Goal: Ask a question: Seek information or help from site administrators or community

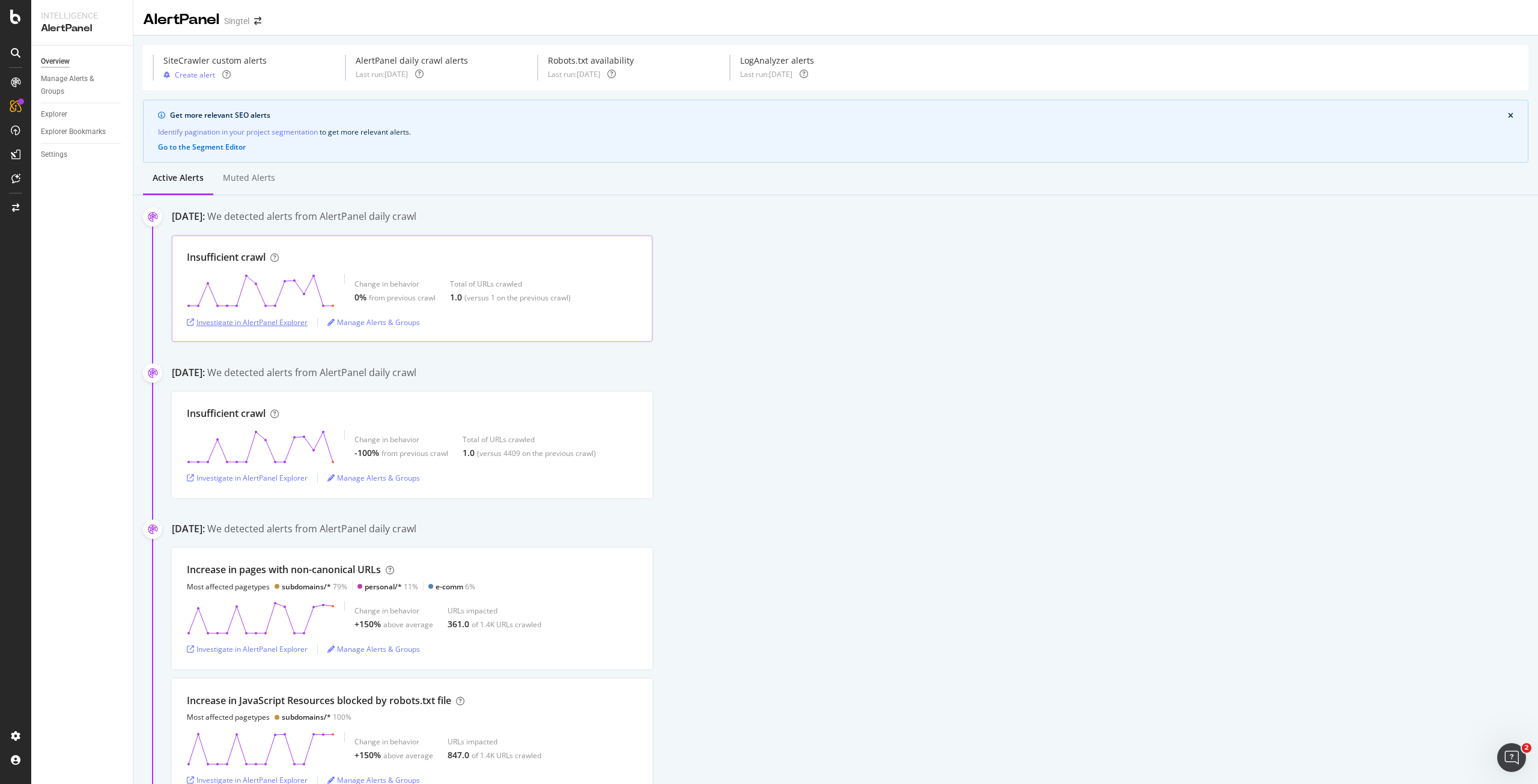
click at [244, 324] on div "Investigate in AlertPanel Explorer" at bounding box center [247, 322] width 121 height 10
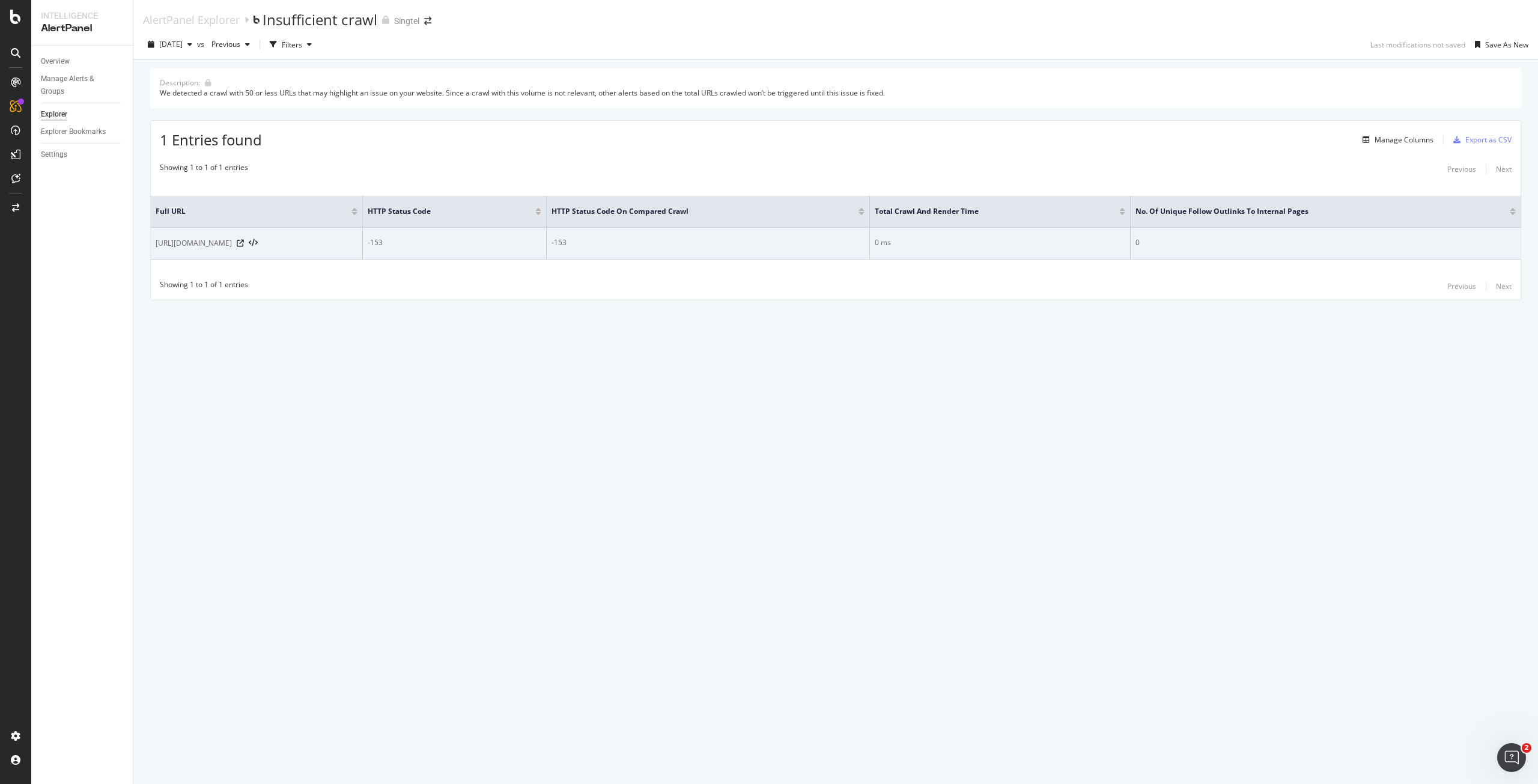
drag, startPoint x: 155, startPoint y: 243, endPoint x: 242, endPoint y: 245, distance: 87.0
click at [242, 245] on div "https://www.singtel.com/" at bounding box center [256, 243] width 202 height 12
copy span "https://www.singtel.com/"
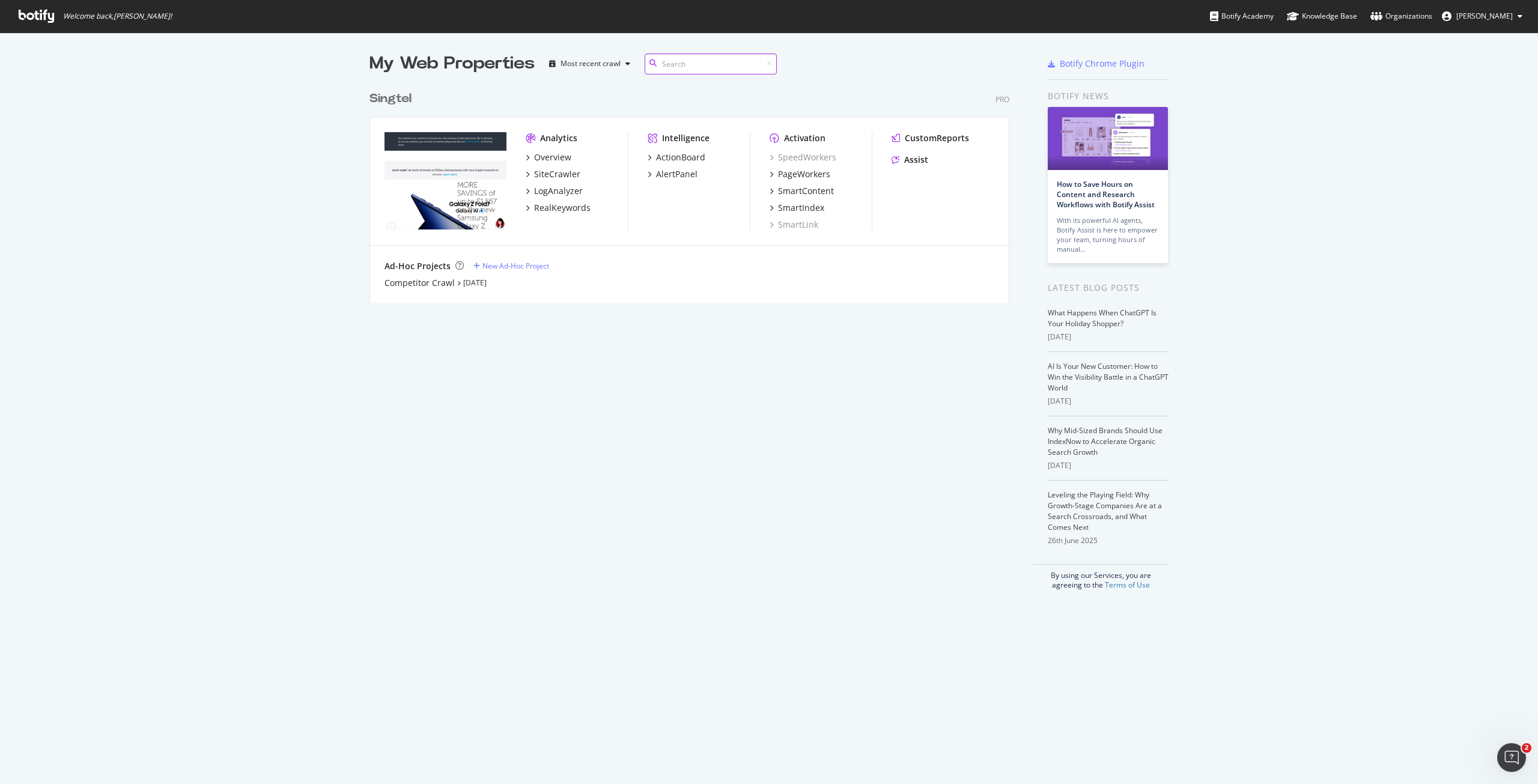
scroll to position [218, 641]
click at [800, 174] on div "PageWorkers" at bounding box center [804, 174] width 52 height 12
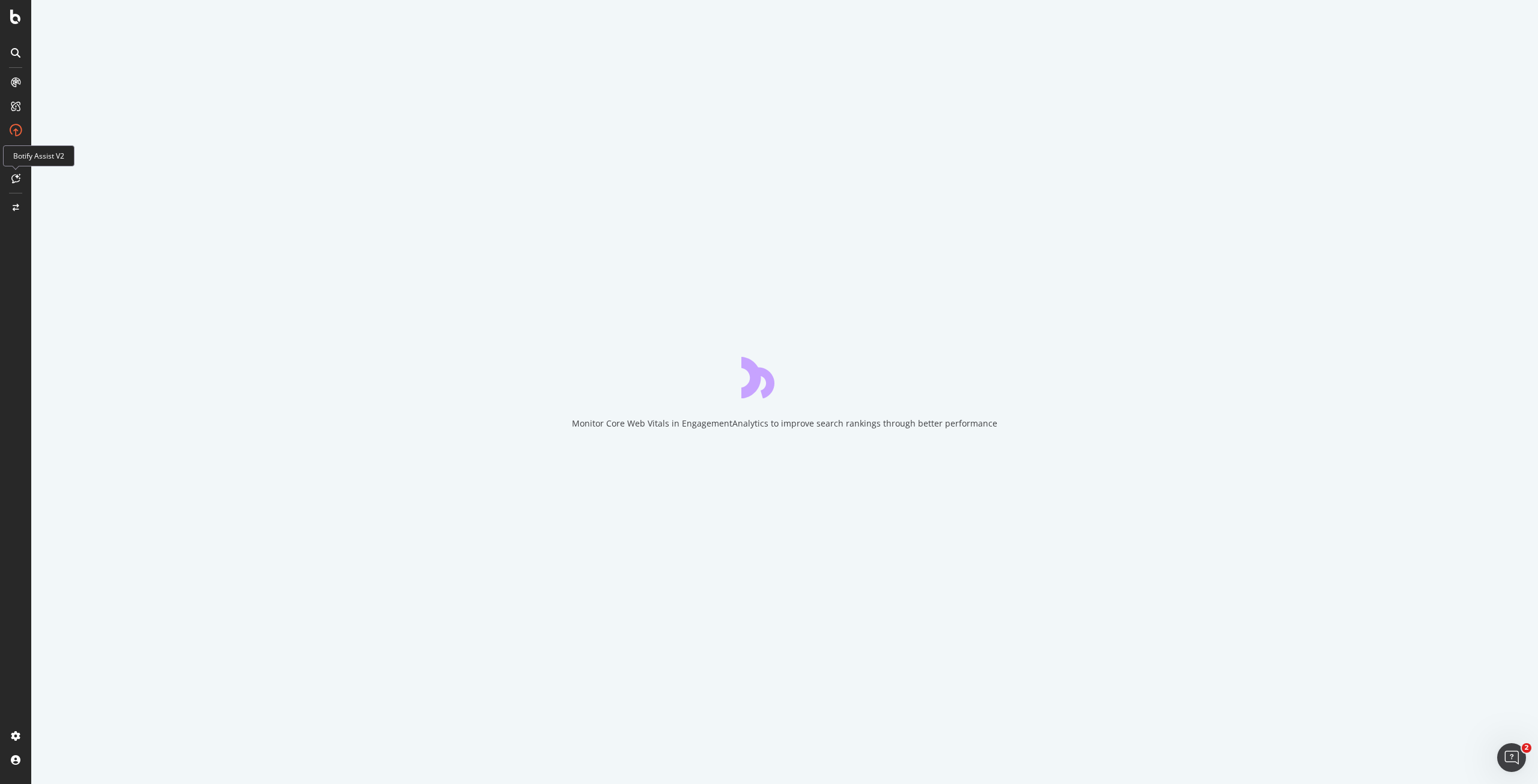
click at [18, 184] on div at bounding box center [16, 178] width 19 height 19
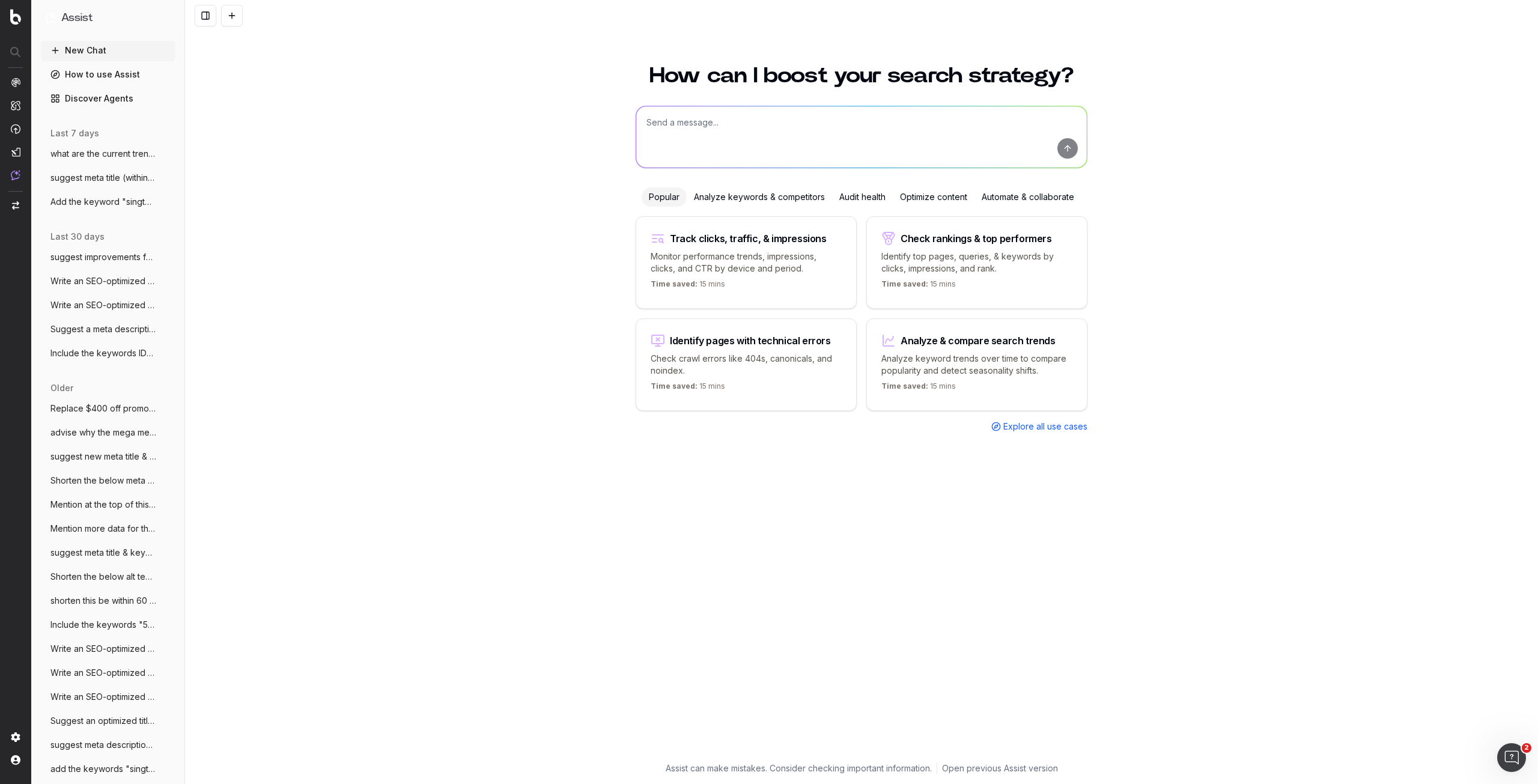
click at [789, 118] on textarea at bounding box center [861, 137] width 451 height 62
type textarea "H"
paste textarea "Here’s your guide to get on an eSIM."
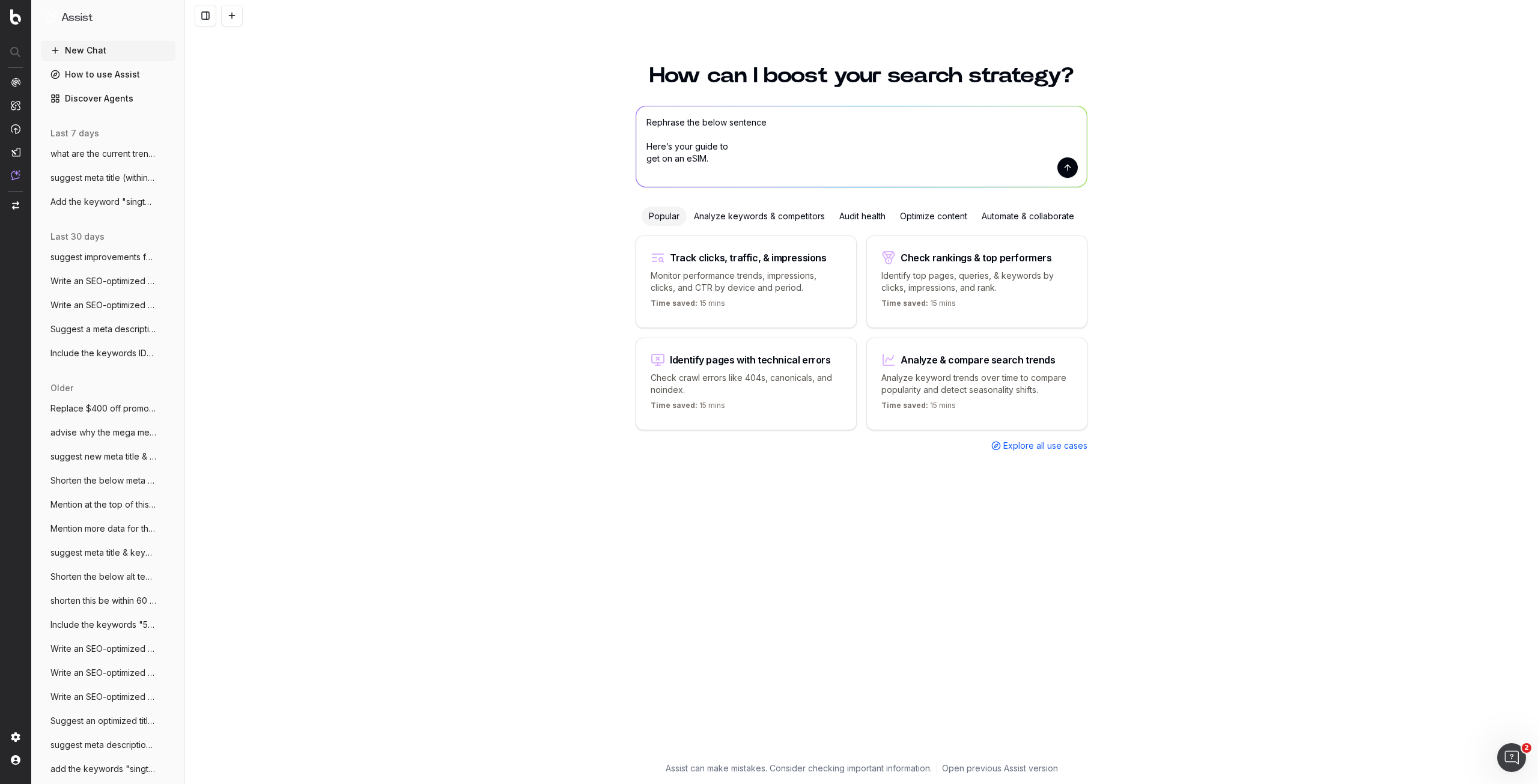
click at [644, 157] on textarea "Rephrase the below sentence Here’s your guide to get on an eSIM." at bounding box center [861, 147] width 451 height 81
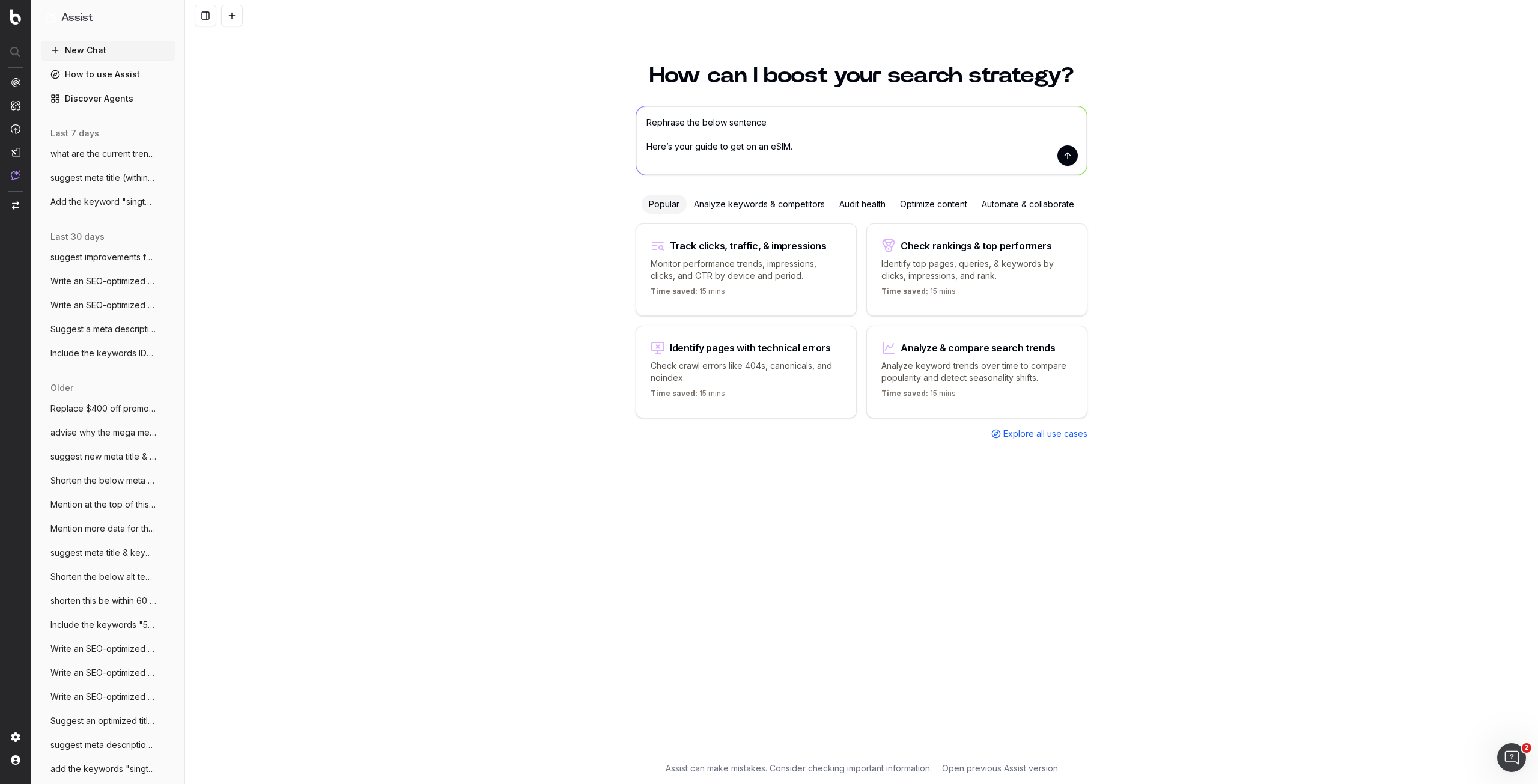
click at [786, 125] on textarea "Rephrase the below sentence Here’s your guide to get on an eSIM." at bounding box center [861, 140] width 451 height 68
click at [818, 128] on textarea "Rephrase the below H1 of our marketing Here’s your guide to get on an eSIM." at bounding box center [861, 140] width 451 height 68
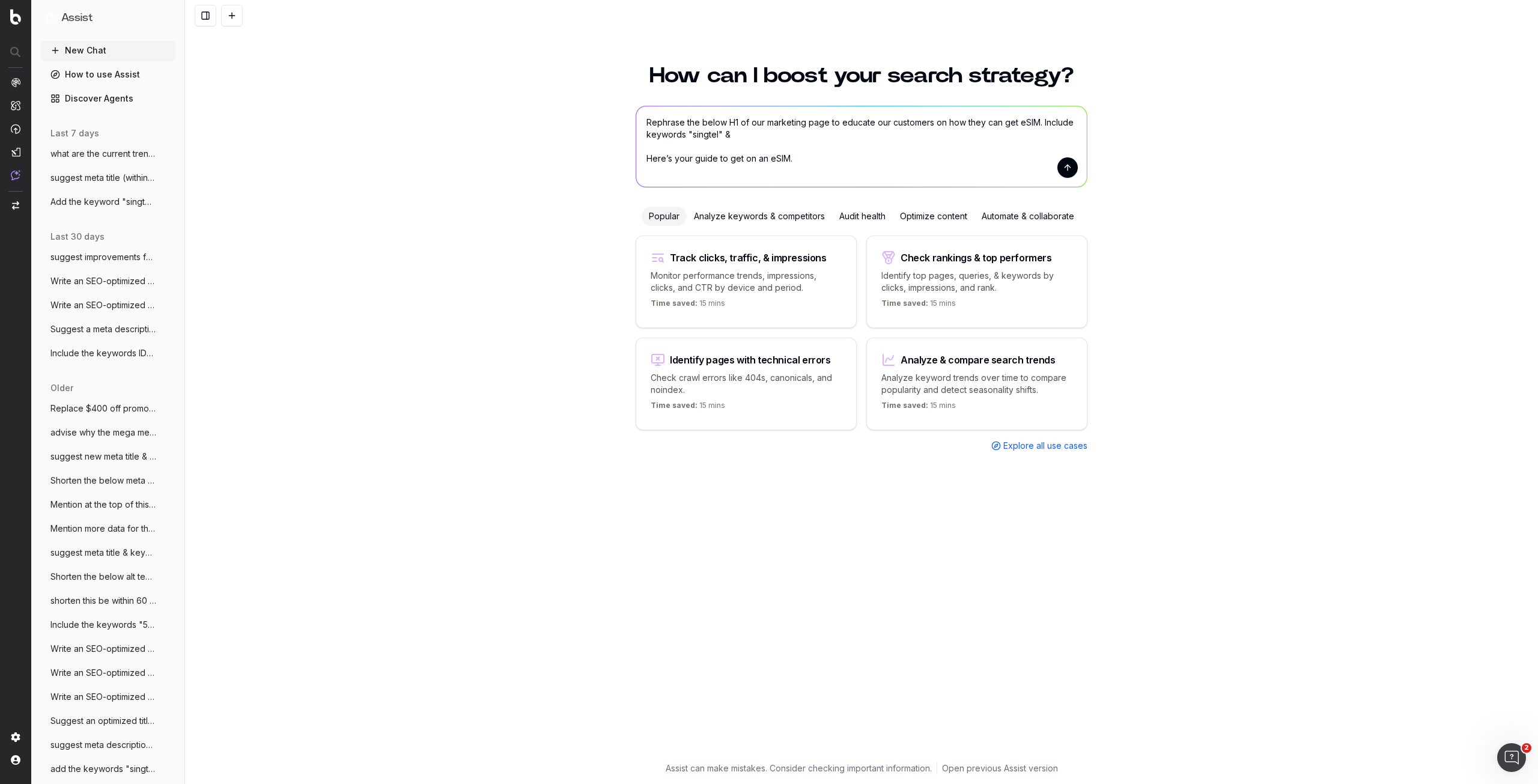
click at [1043, 125] on textarea "Rephrase the below H1 of our marketing page to educate our customers on how the…" at bounding box center [861, 147] width 451 height 81
click at [815, 129] on textarea "Rephrase the below H1 of our marketing page to educate our customers on how the…" at bounding box center [861, 147] width 451 height 81
type textarea "Rephrase the below H1 of our marketing page to educate our customers on how the…"
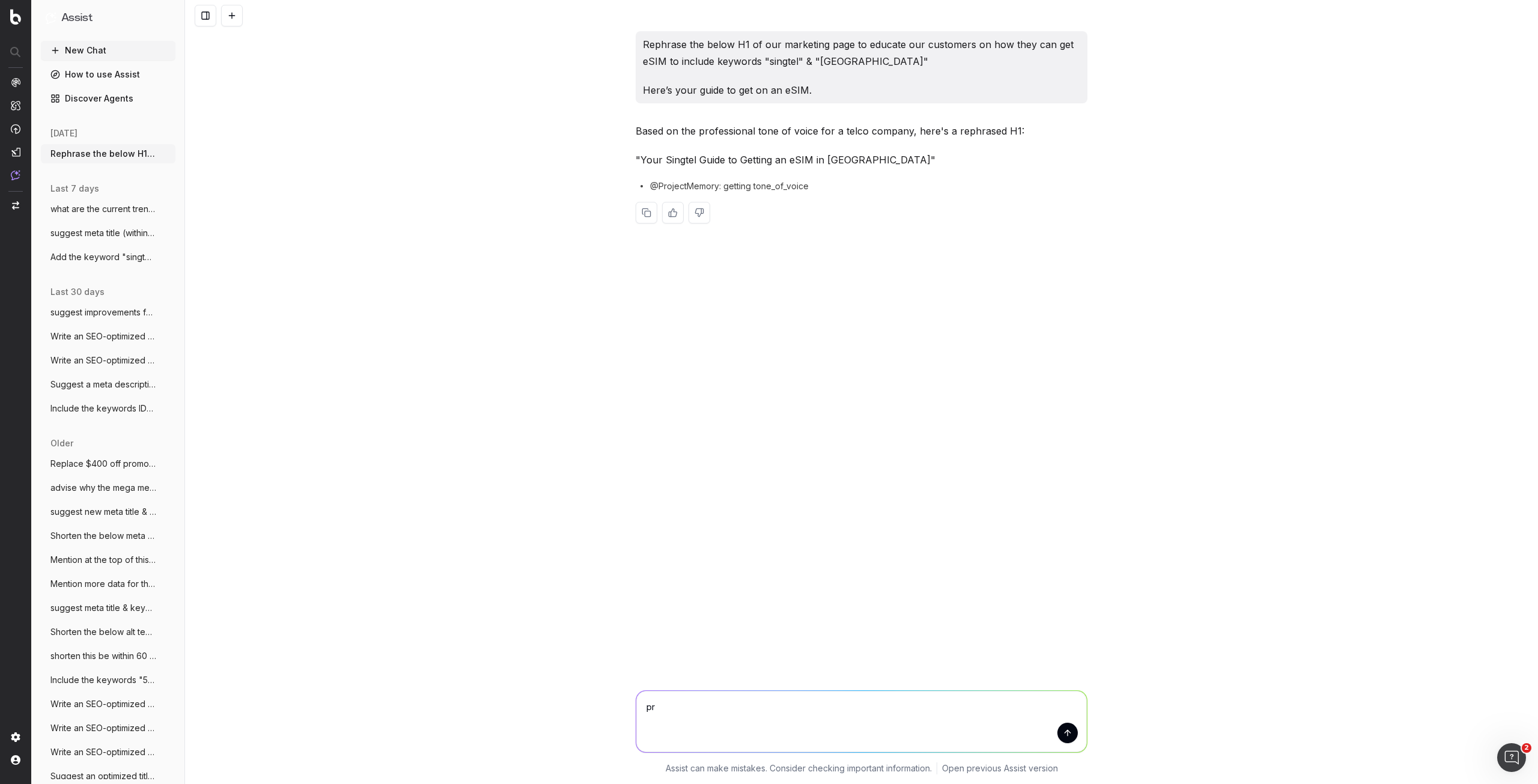
type textarea "p"
type textarea "t"
type textarea "dont say singtel guide provide other suggestions"
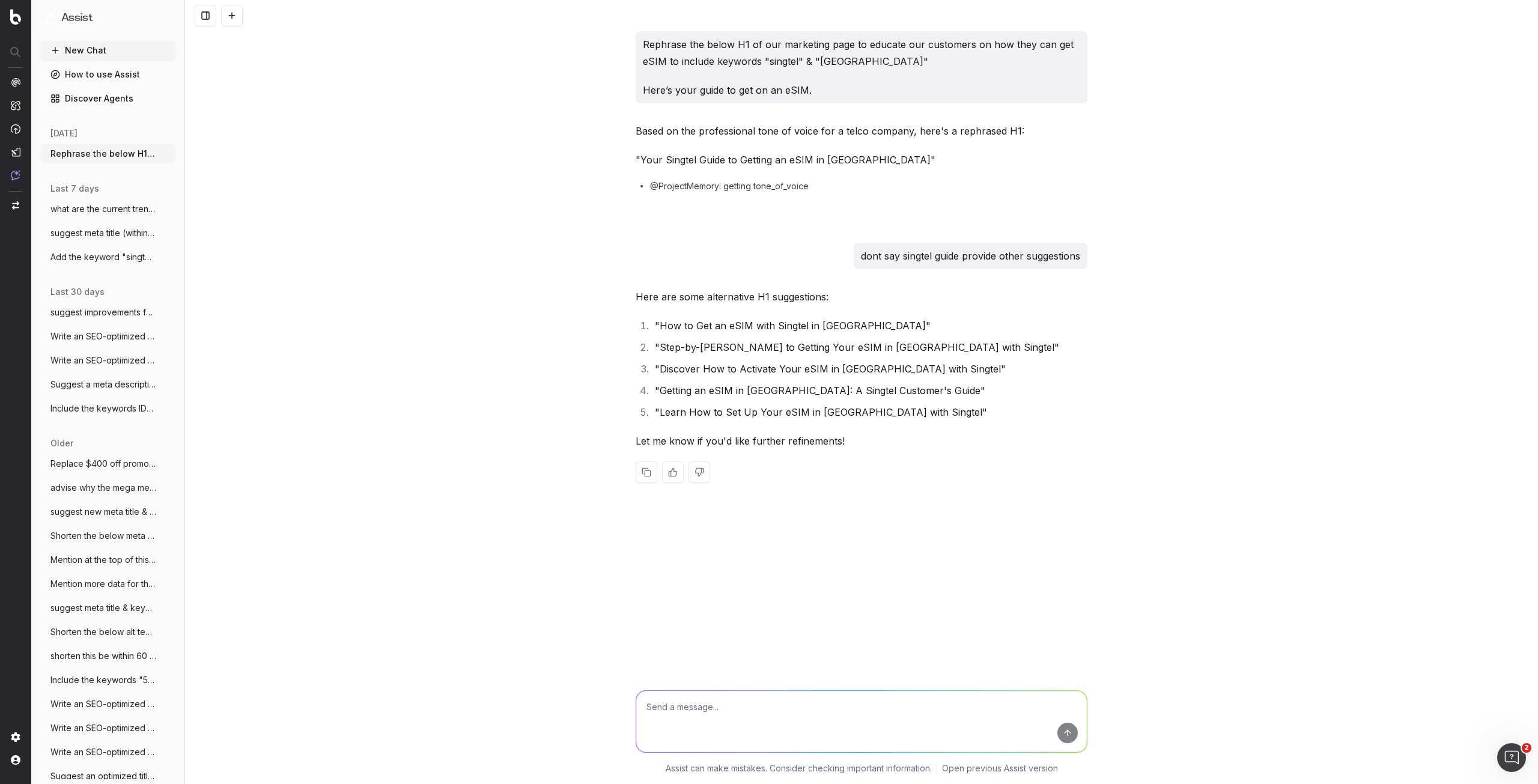
click at [817, 704] on textarea at bounding box center [861, 721] width 451 height 62
type textarea "advise what keywords we should target for"
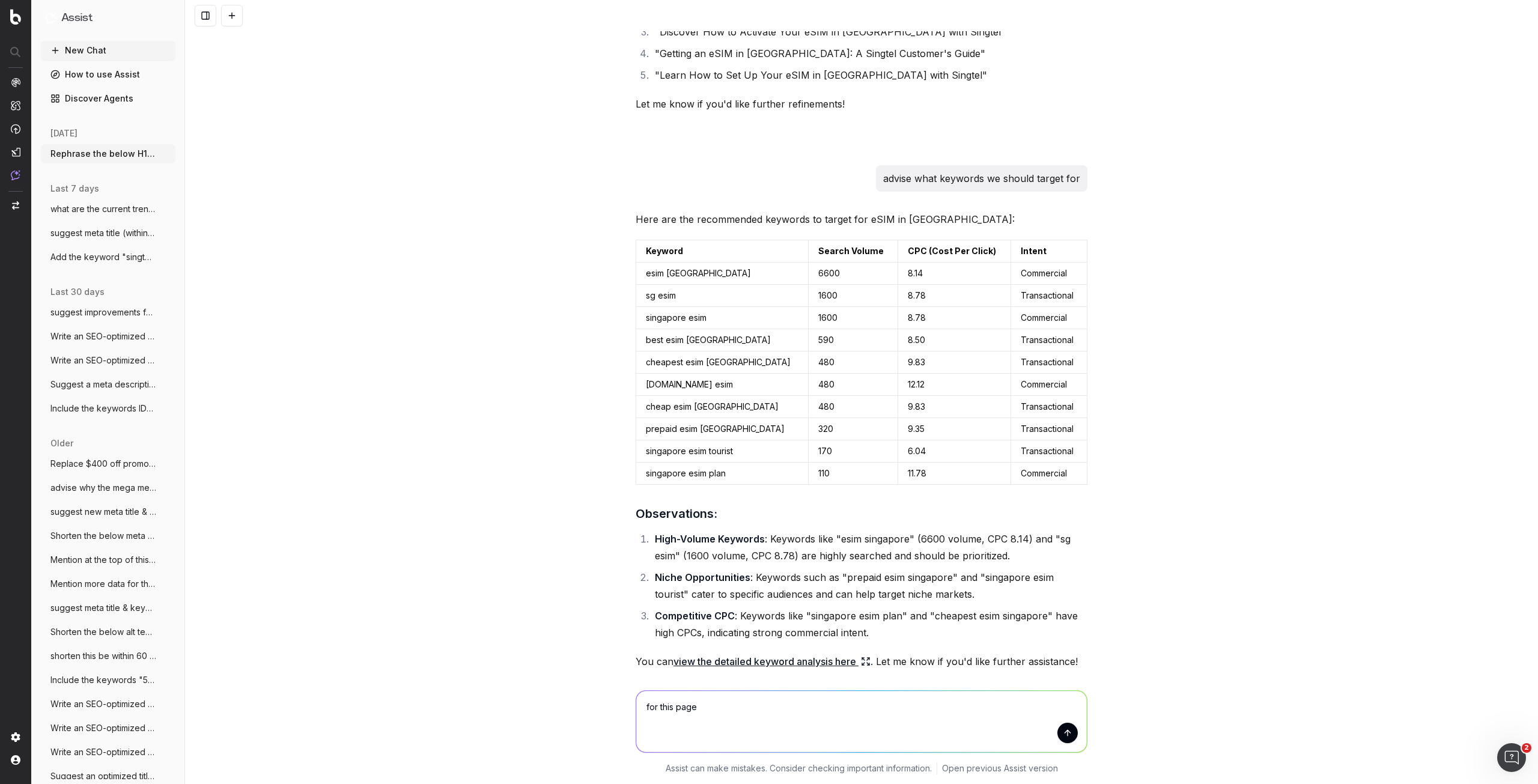
scroll to position [350, 0]
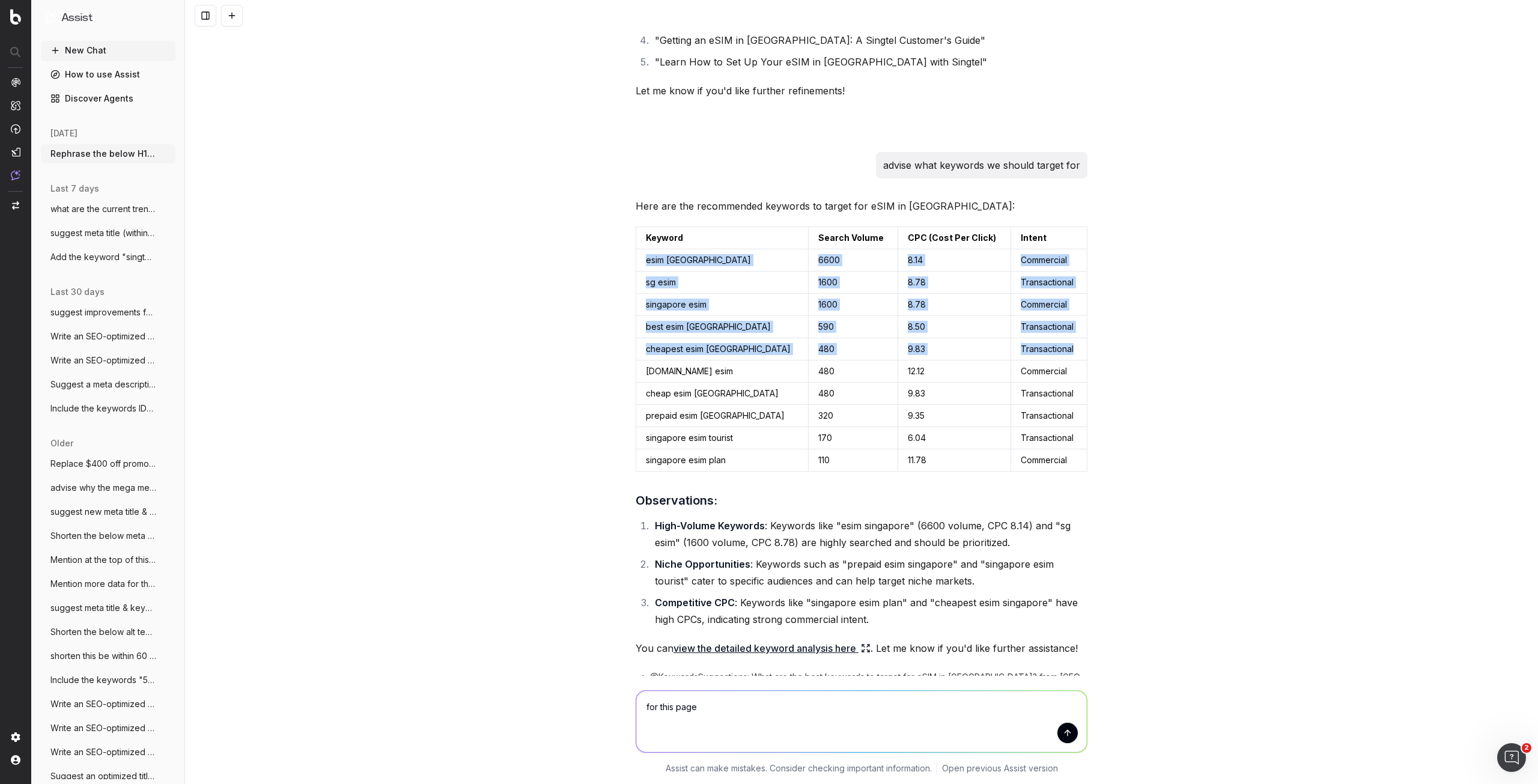
drag, startPoint x: 635, startPoint y: 261, endPoint x: 1081, endPoint y: 340, distance: 452.9
click at [1081, 340] on tbody "esim singapore 6600 8.14 Commercial sg esim 1600 8.78 Transactional singapore e…" at bounding box center [862, 360] width 451 height 222
click at [766, 342] on td "cheapest esim singapore" at bounding box center [722, 349] width 172 height 22
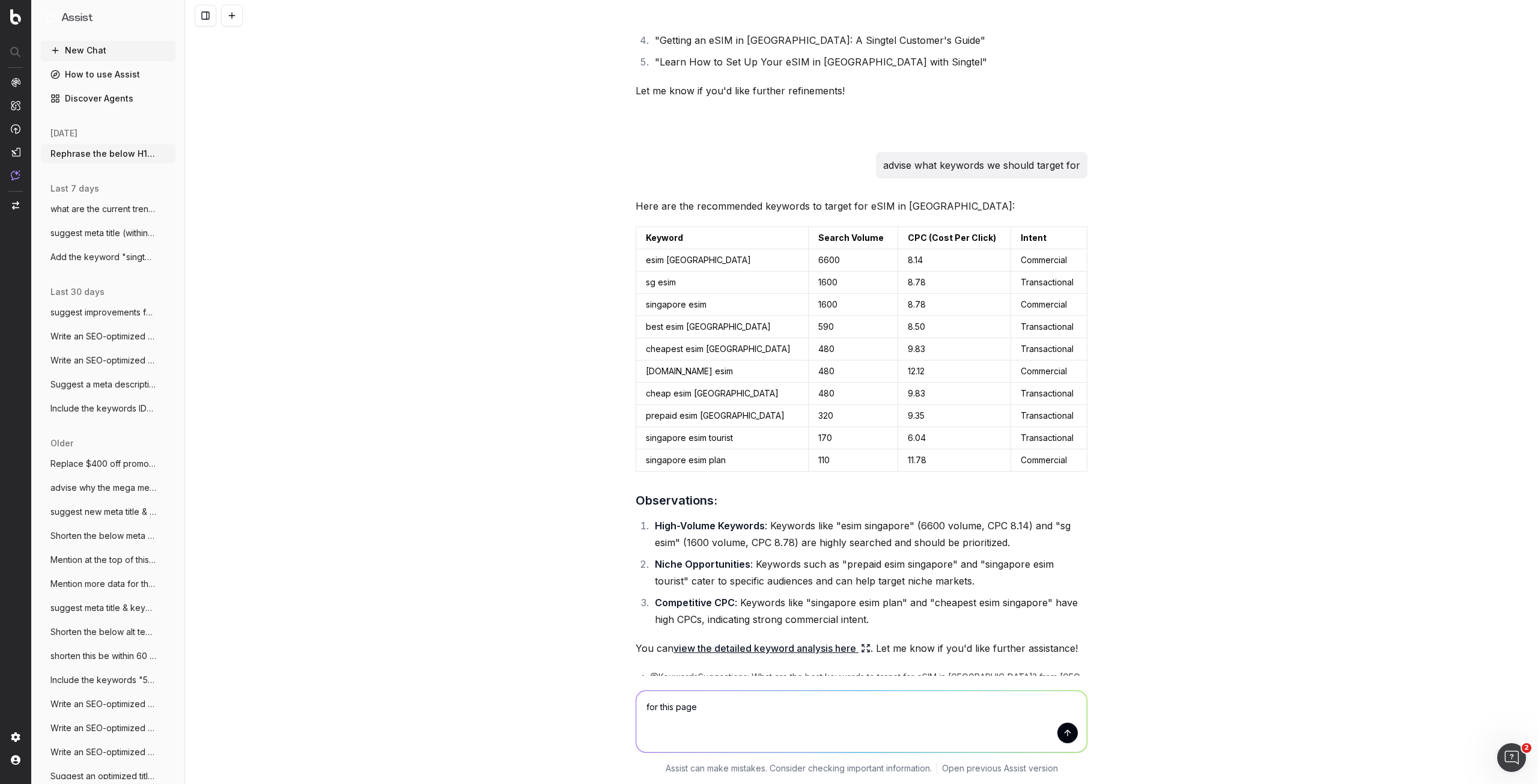
click at [556, 331] on div "Rephrase the below H1 of our marketing page to educate our customers on how the…" at bounding box center [861, 392] width 1353 height 784
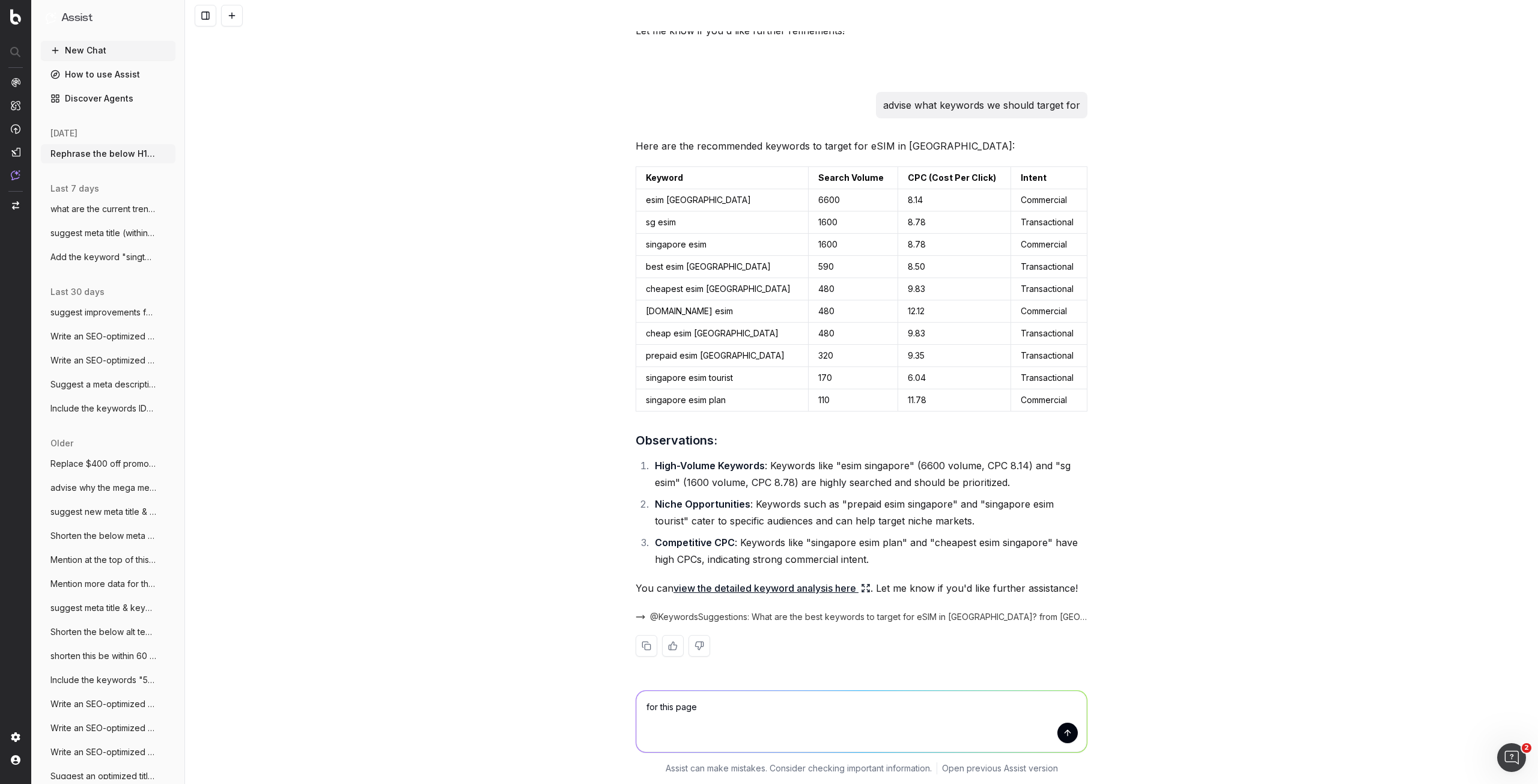
click at [726, 703] on textarea "for this page" at bounding box center [861, 721] width 451 height 62
type textarea "f"
type textarea "w"
type textarea "what period is this search volume from?"
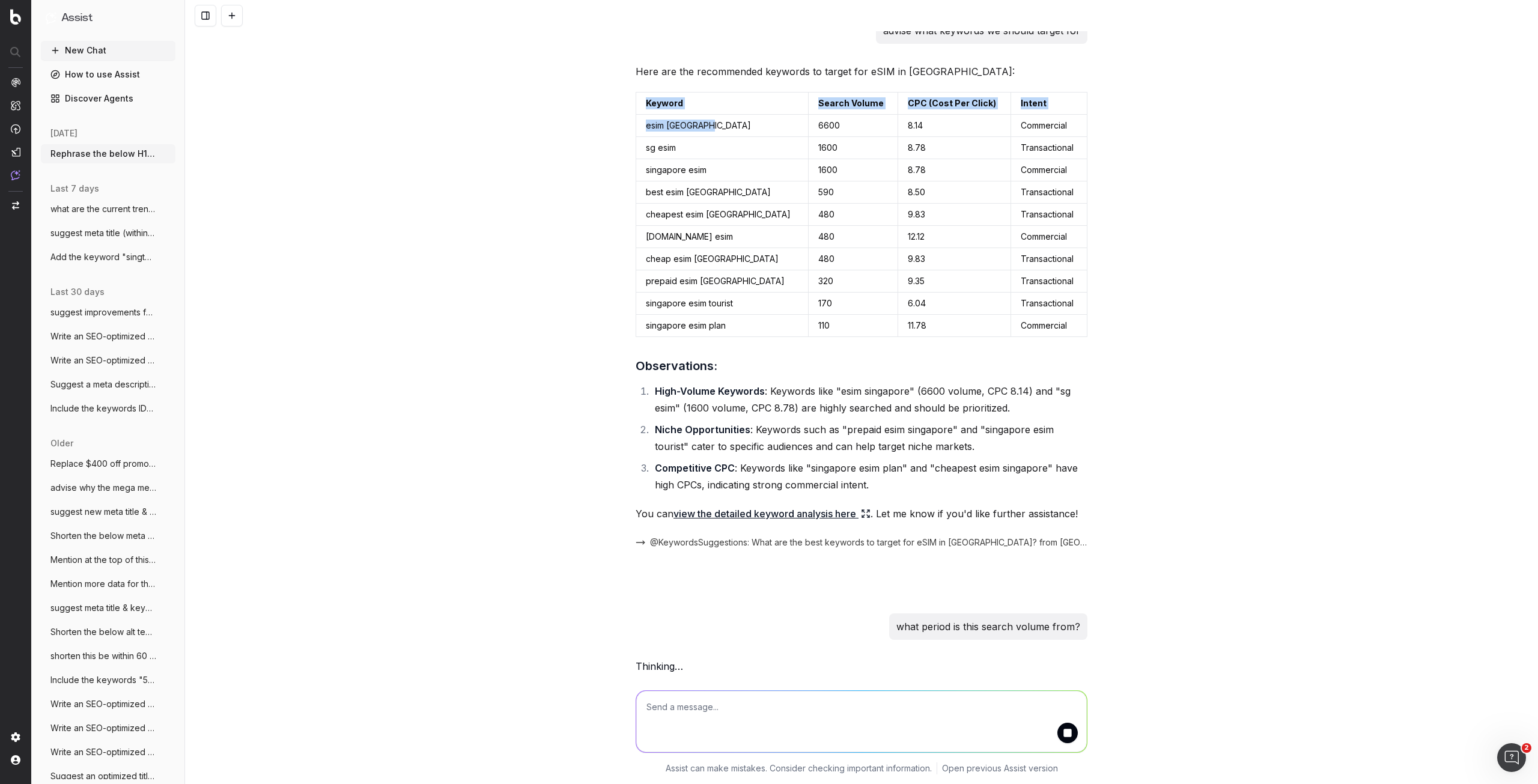
drag, startPoint x: 712, startPoint y: 122, endPoint x: 628, endPoint y: 121, distance: 84.0
click at [631, 121] on div "Rephrase the below H1 of our marketing page to educate our customers on how the…" at bounding box center [861, 111] width 462 height 1129
click at [751, 133] on td "esim singapore" at bounding box center [722, 126] width 172 height 22
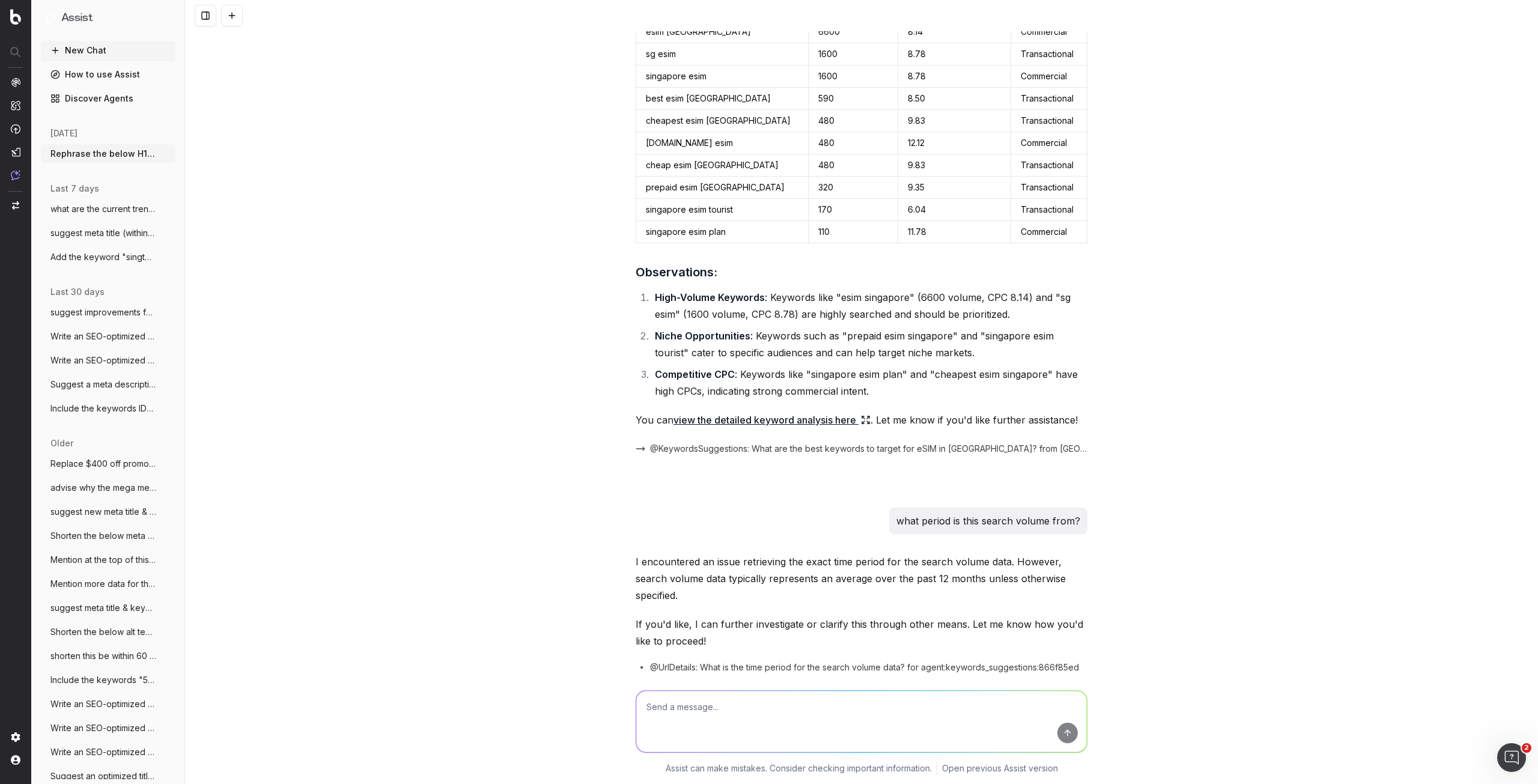
scroll to position [506, 0]
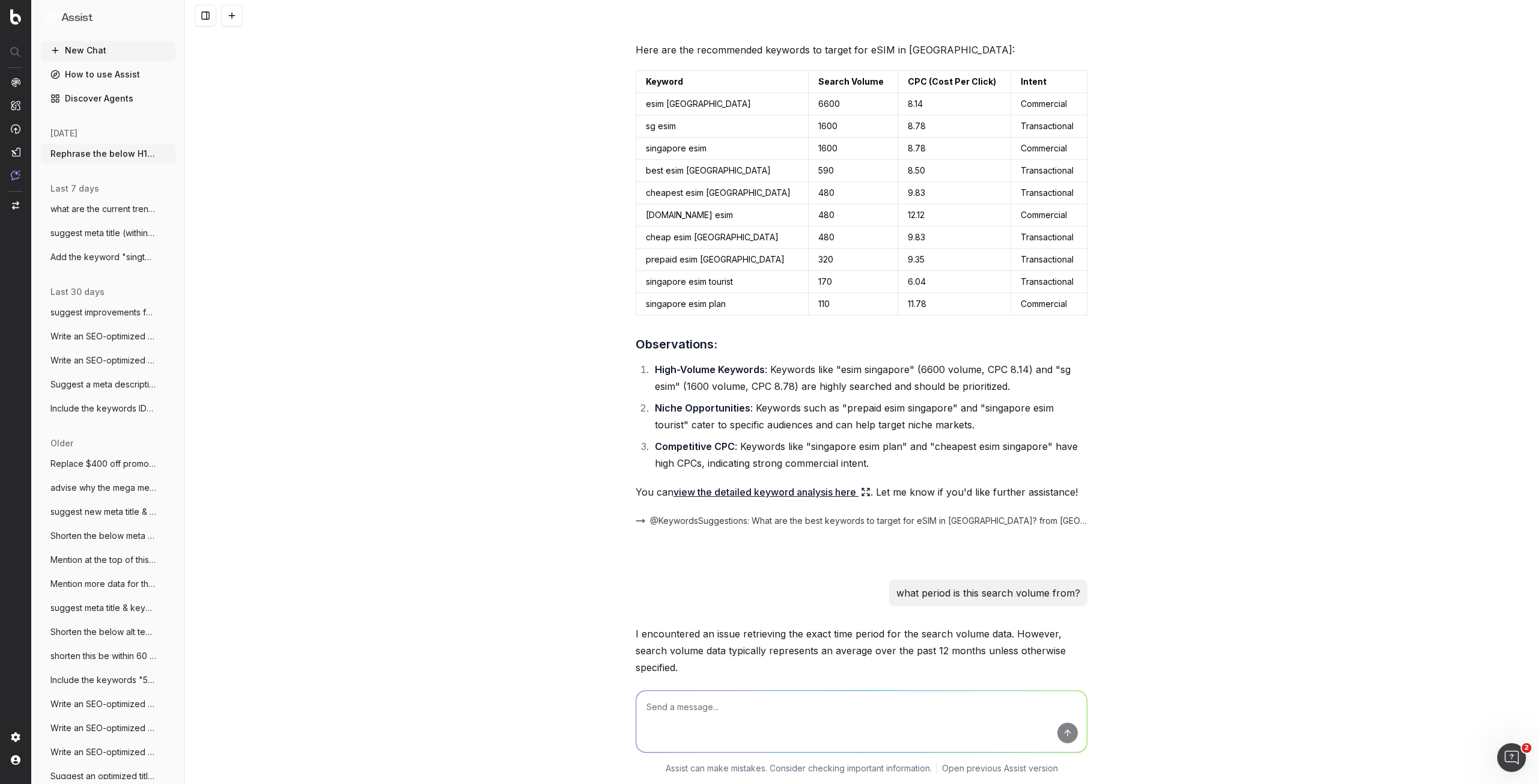
click at [725, 710] on textarea at bounding box center [861, 721] width 451 height 62
type textarea "p"
type textarea "a"
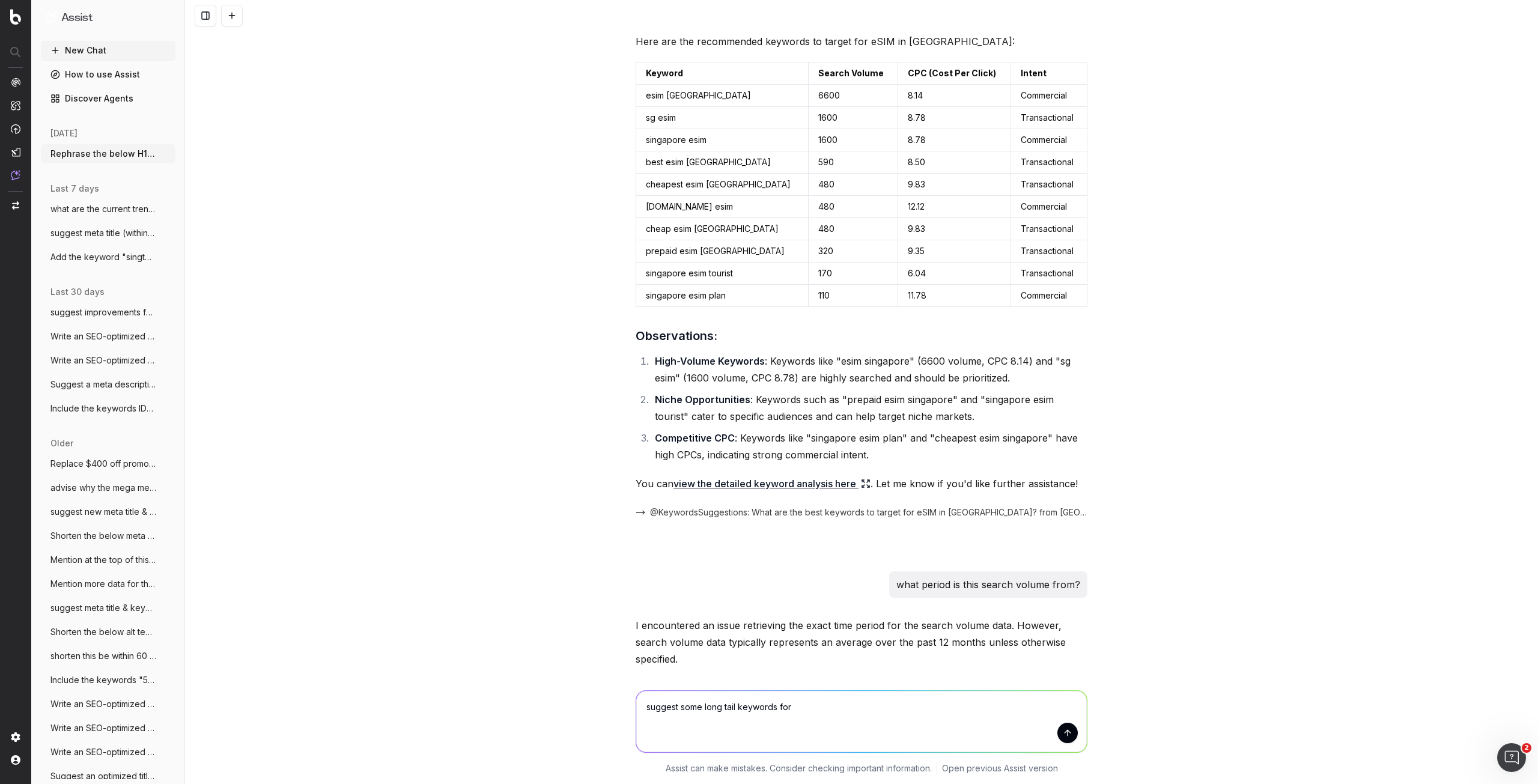
scroll to position [626, 0]
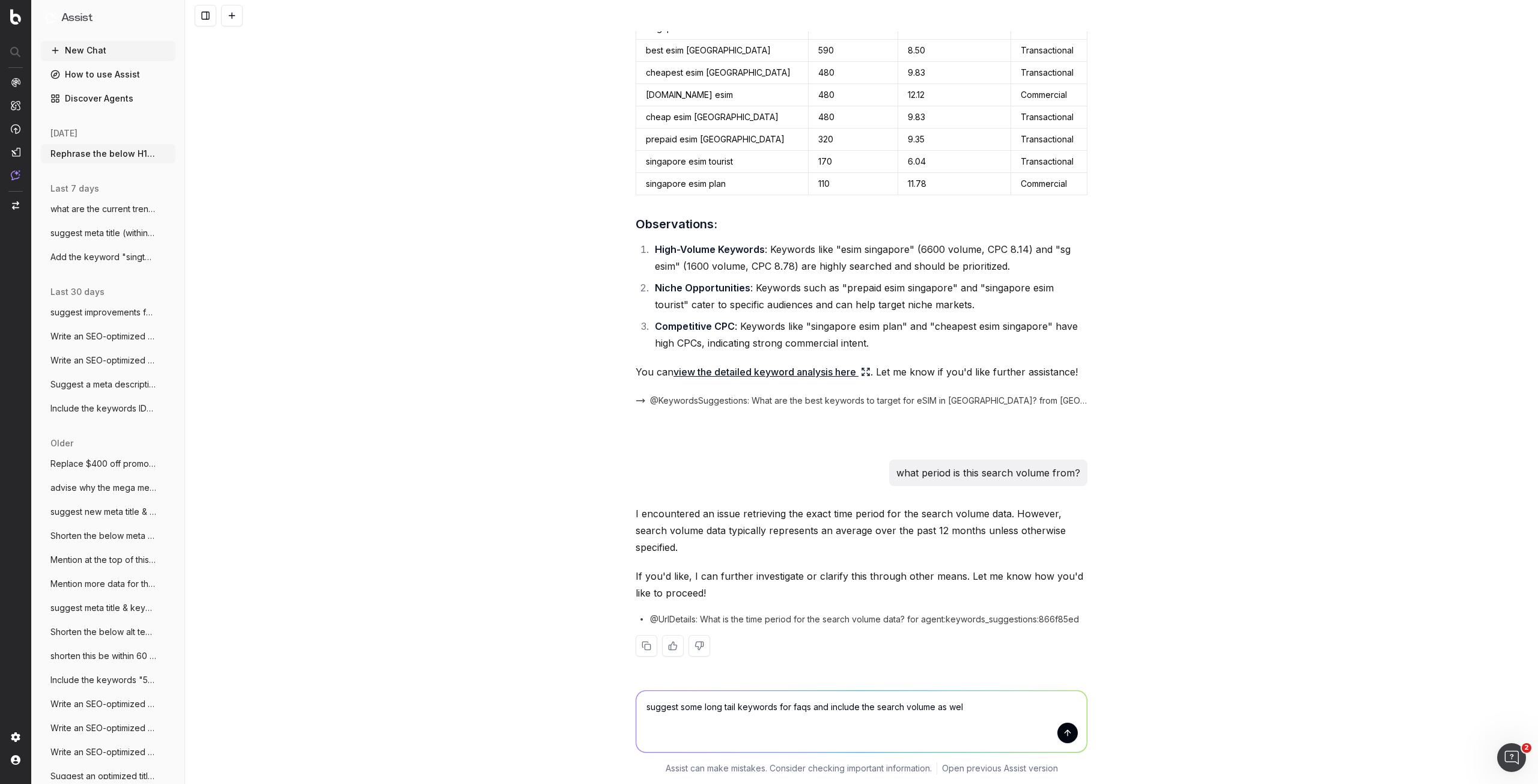
type textarea "suggest some long tail keywords for faqs and include the search volume as well"
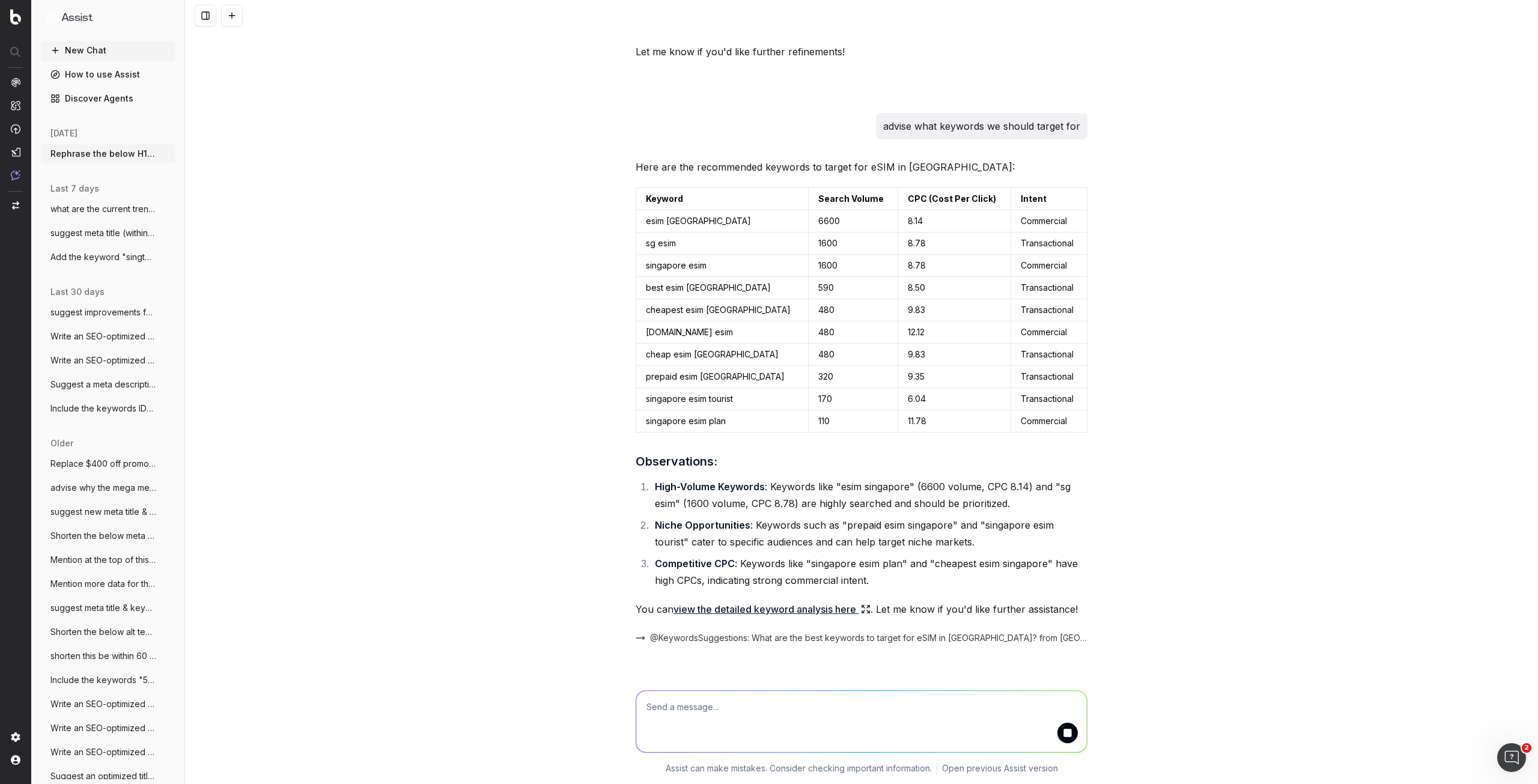
scroll to position [281, 0]
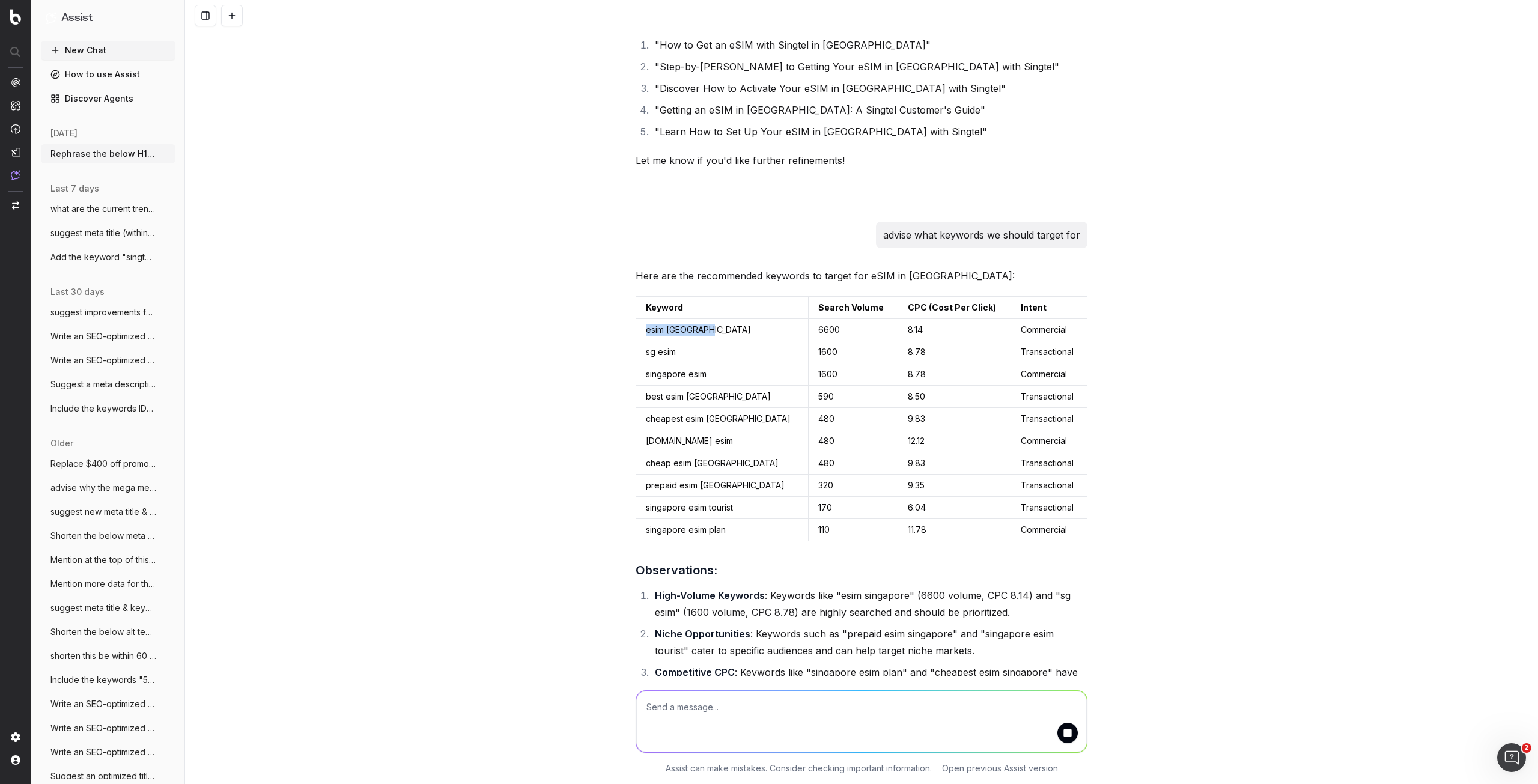
drag, startPoint x: 642, startPoint y: 329, endPoint x: 716, endPoint y: 332, distance: 74.1
click at [715, 332] on td "esim singapore" at bounding box center [722, 330] width 172 height 22
copy td "esim singapore"
drag, startPoint x: 682, startPoint y: 354, endPoint x: 639, endPoint y: 345, distance: 43.9
click at [639, 345] on td "sg esim" at bounding box center [722, 352] width 172 height 22
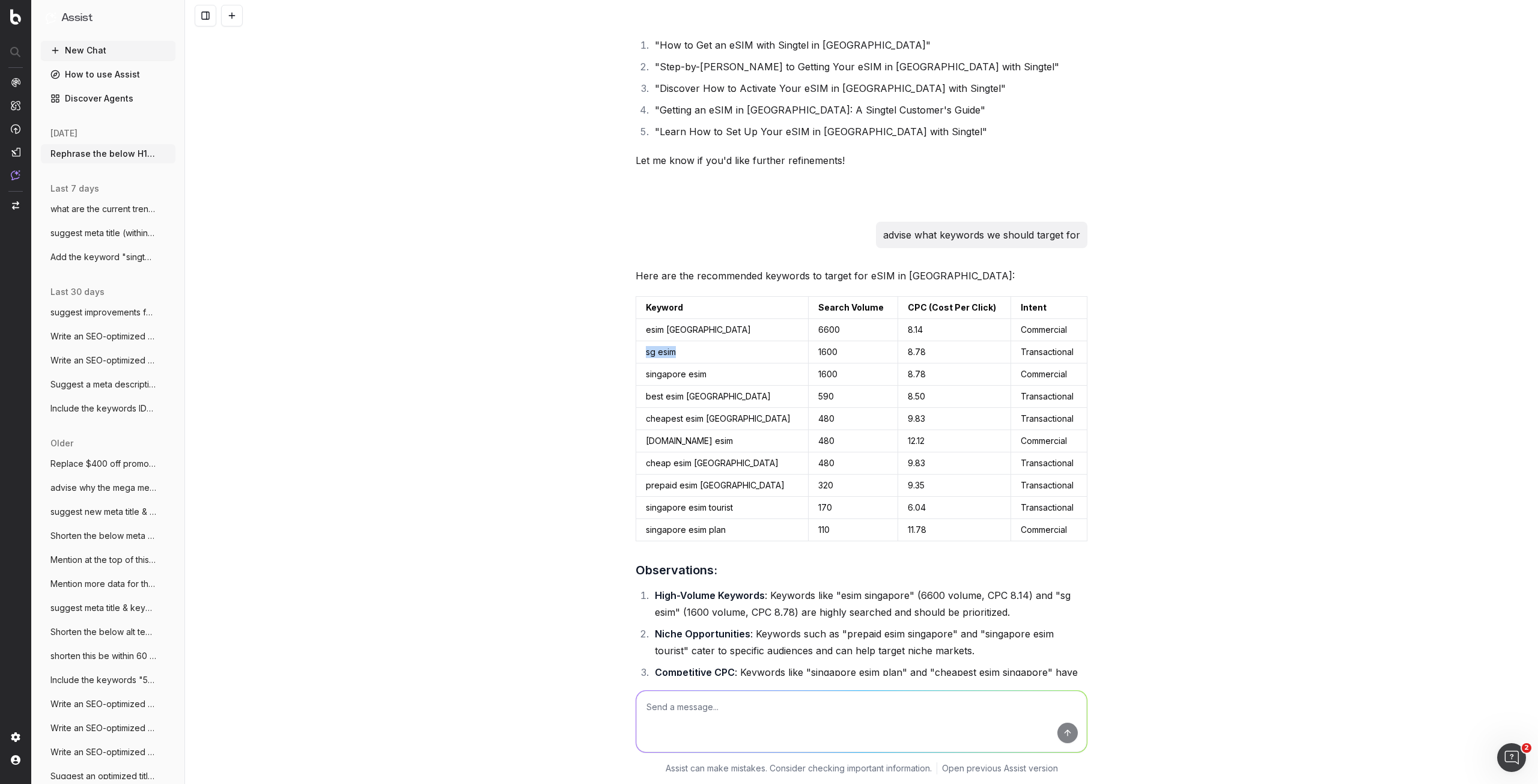
copy td "sg esim"
drag, startPoint x: 741, startPoint y: 398, endPoint x: 635, endPoint y: 391, distance: 106.2
click at [636, 391] on td "best esim singapore" at bounding box center [722, 397] width 172 height 22
copy td "best esim singapore"
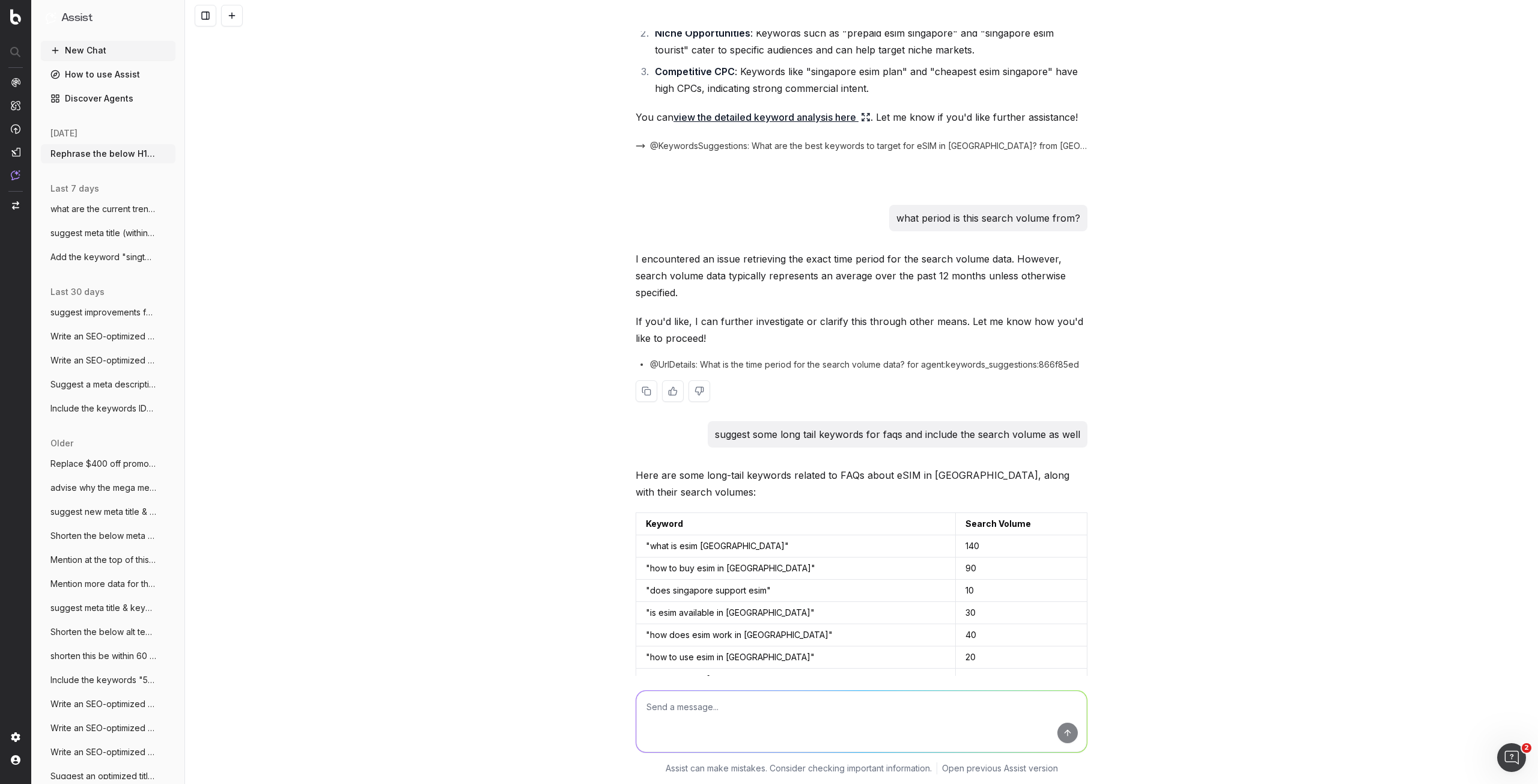
scroll to position [1121, 0]
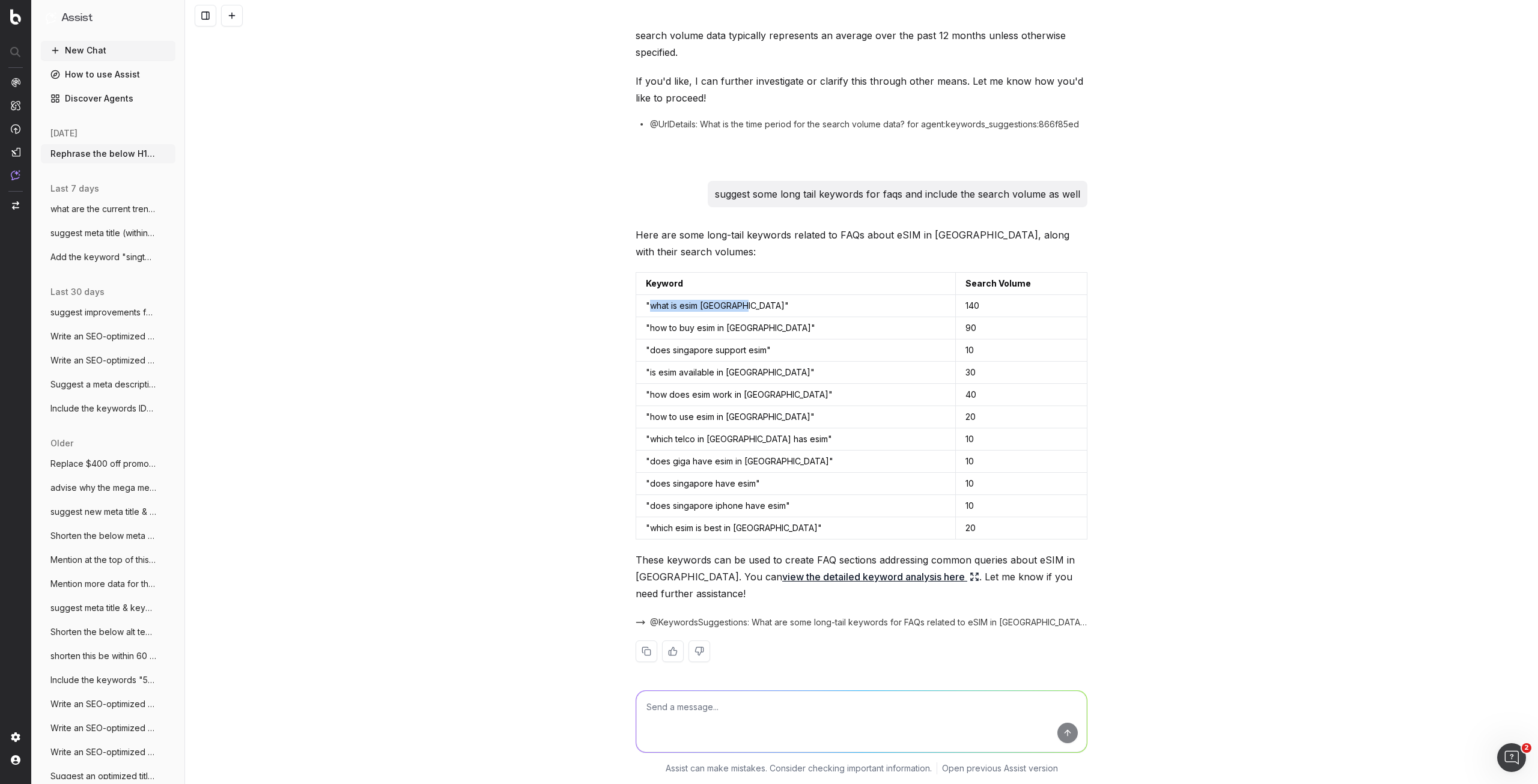
drag, startPoint x: 735, startPoint y: 306, endPoint x: 646, endPoint y: 308, distance: 89.0
click at [646, 308] on td ""what is esim singapore"" at bounding box center [796, 306] width 319 height 22
click at [673, 306] on td ""what is esim singapore"" at bounding box center [796, 306] width 319 height 22
drag, startPoint x: 644, startPoint y: 304, endPoint x: 737, endPoint y: 309, distance: 93.1
click at [737, 309] on td ""what is esim singapore"" at bounding box center [796, 306] width 319 height 22
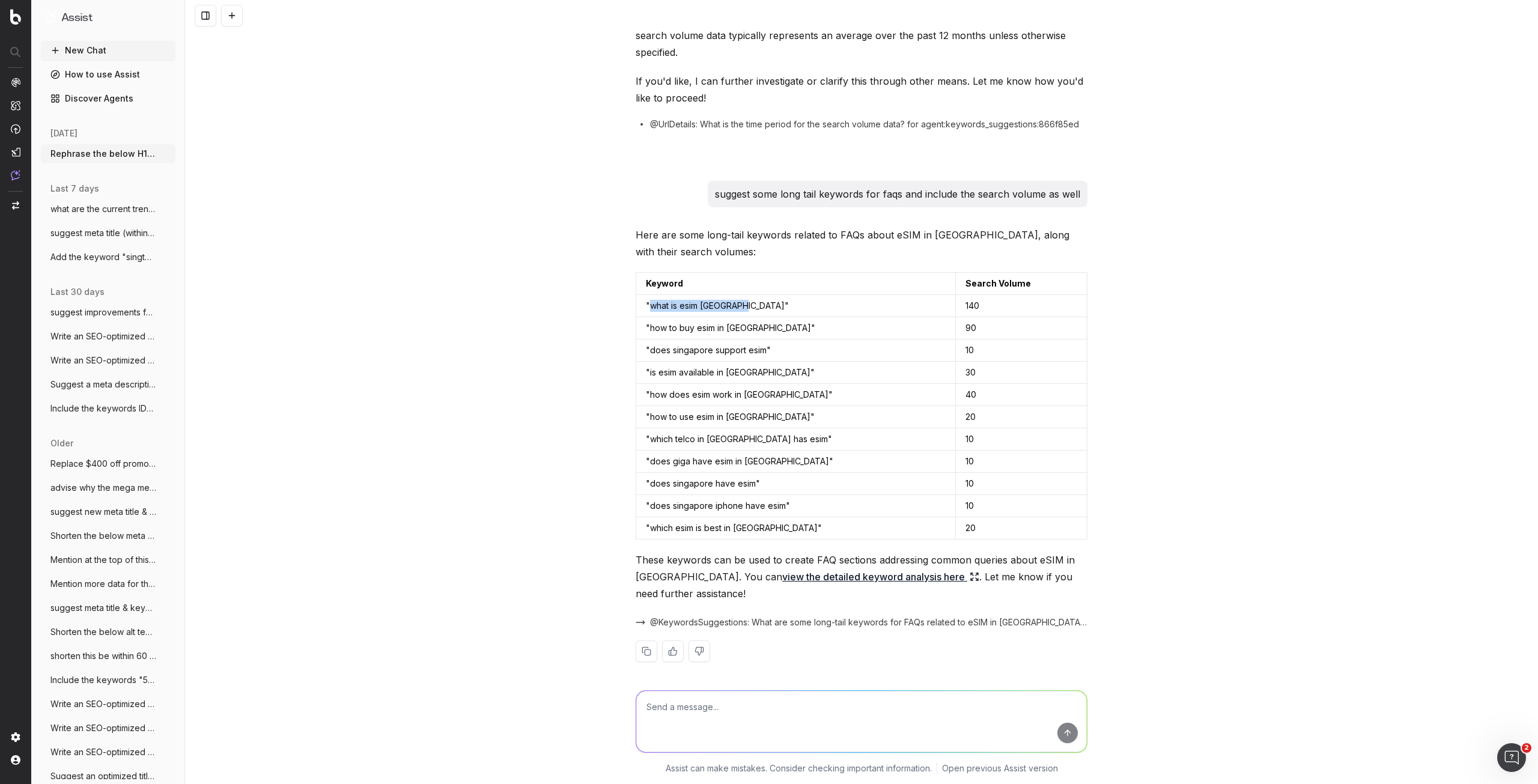
copy td "what is esim singapore"
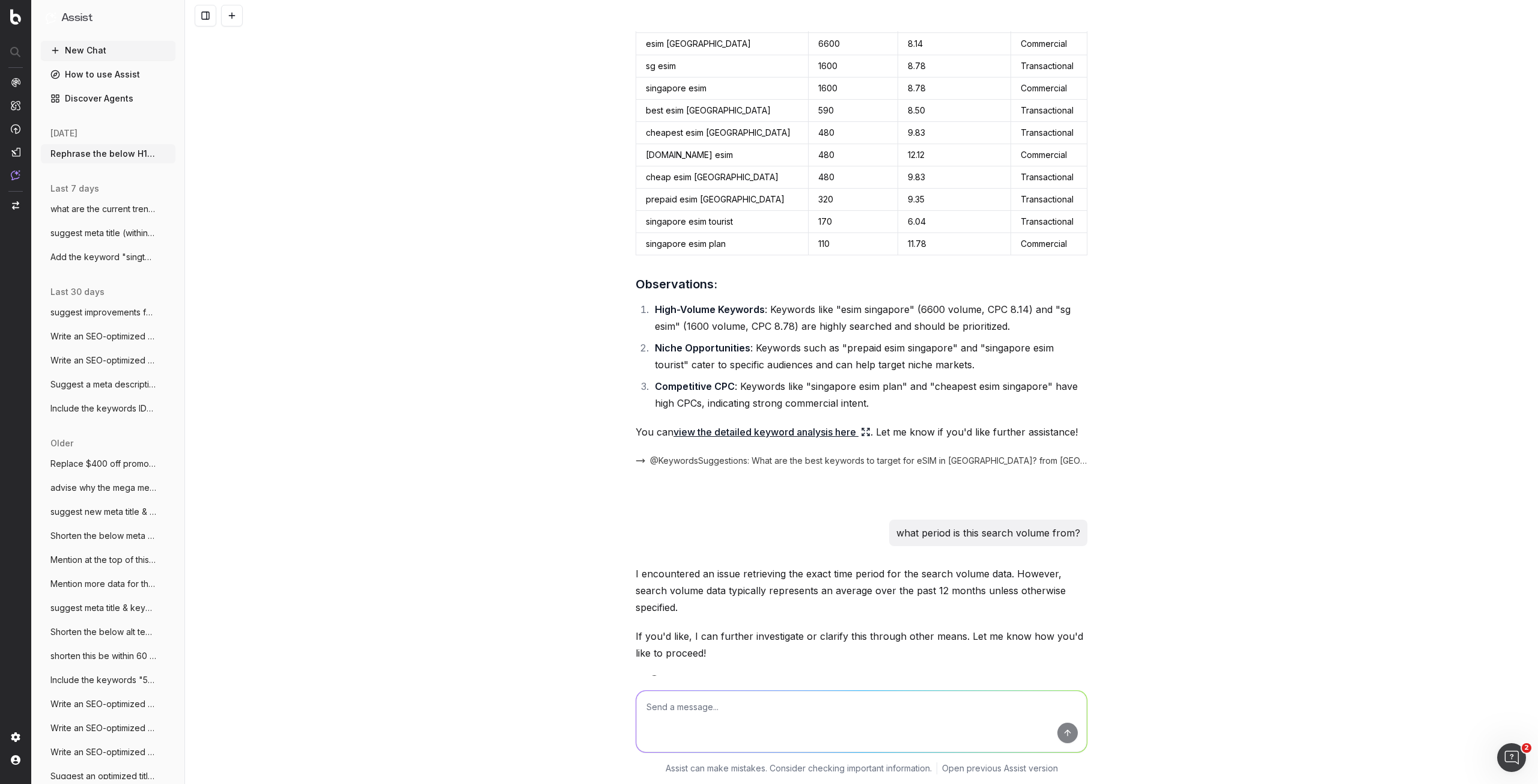
scroll to position [581, 0]
